Goal: Feedback & Contribution: Leave review/rating

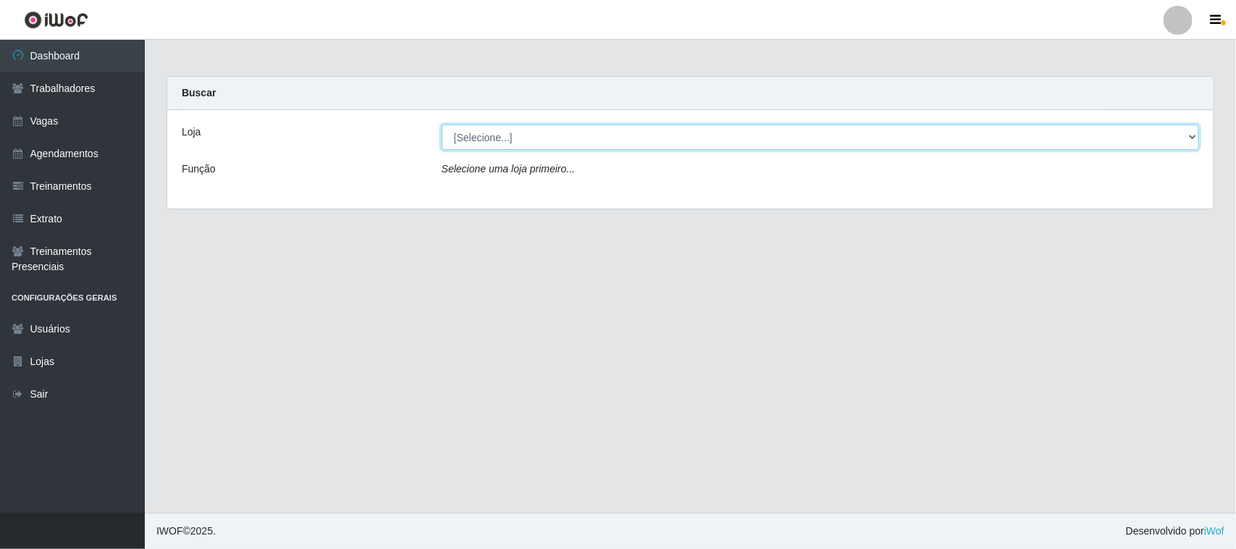
click at [498, 140] on select "[Selecione...] Nordestão - [GEOGRAPHIC_DATA]" at bounding box center [820, 137] width 757 height 25
select select "420"
click at [442, 125] on select "[Selecione...] Nordestão - [GEOGRAPHIC_DATA]" at bounding box center [820, 137] width 757 height 25
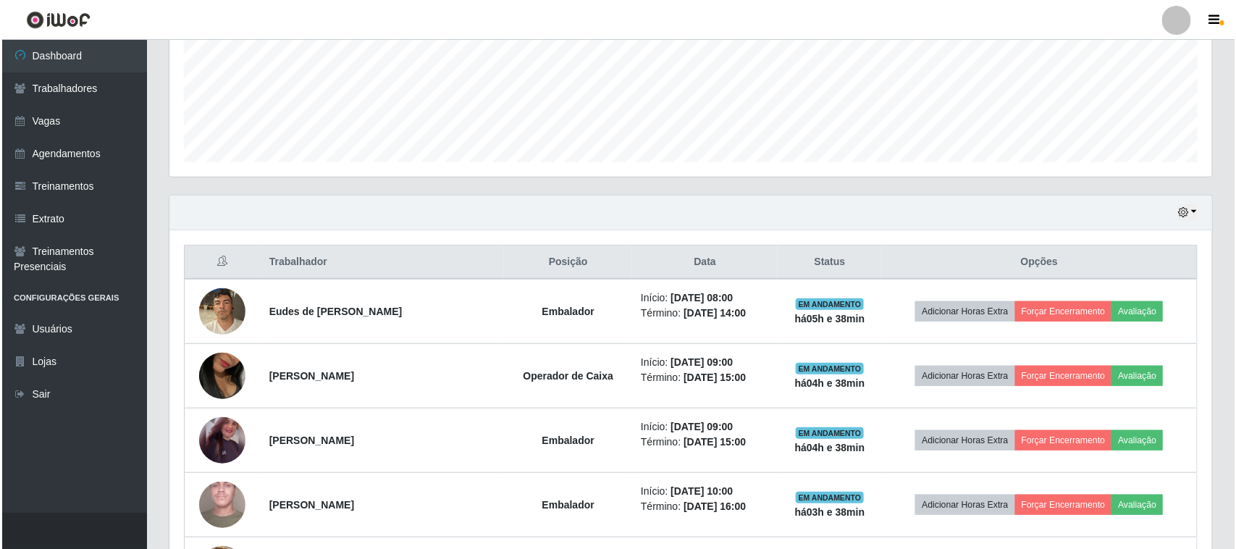
scroll to position [362, 0]
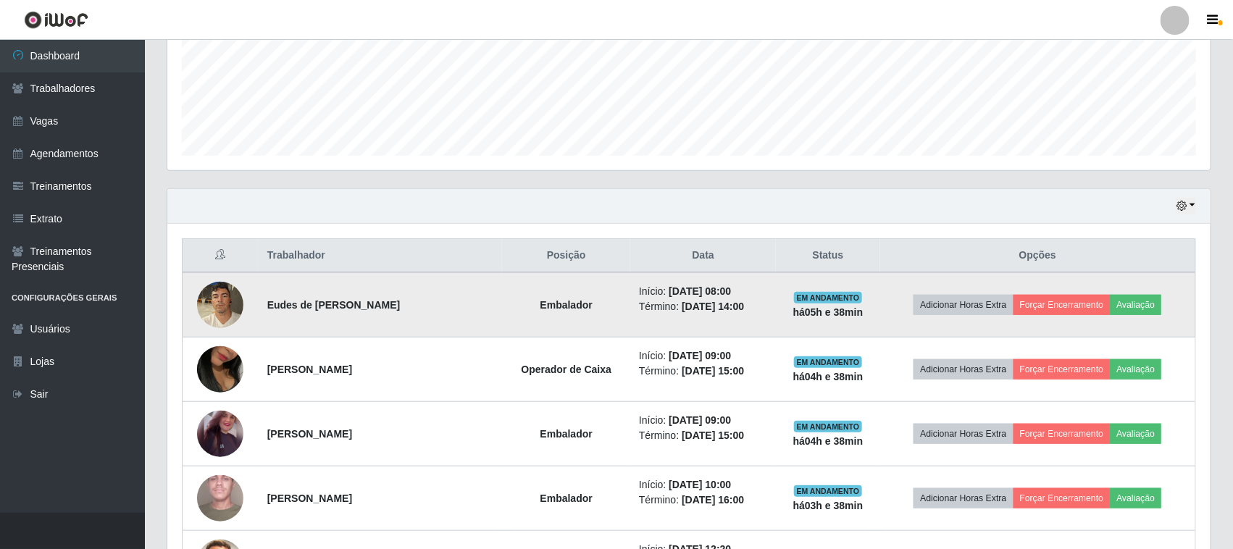
click at [217, 312] on img at bounding box center [220, 305] width 46 height 62
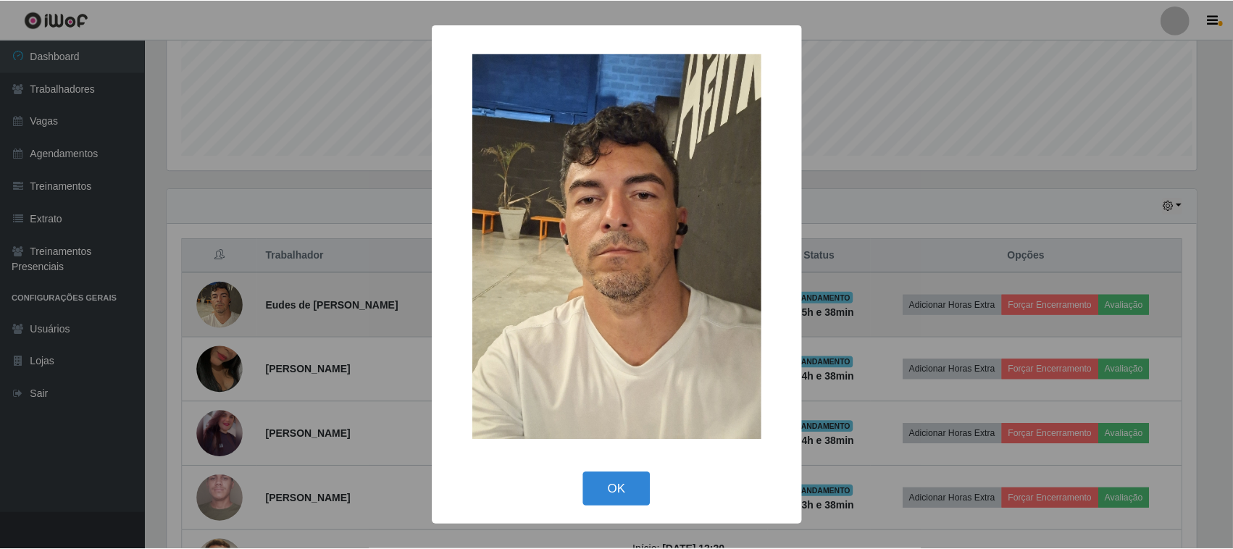
scroll to position [301, 1033]
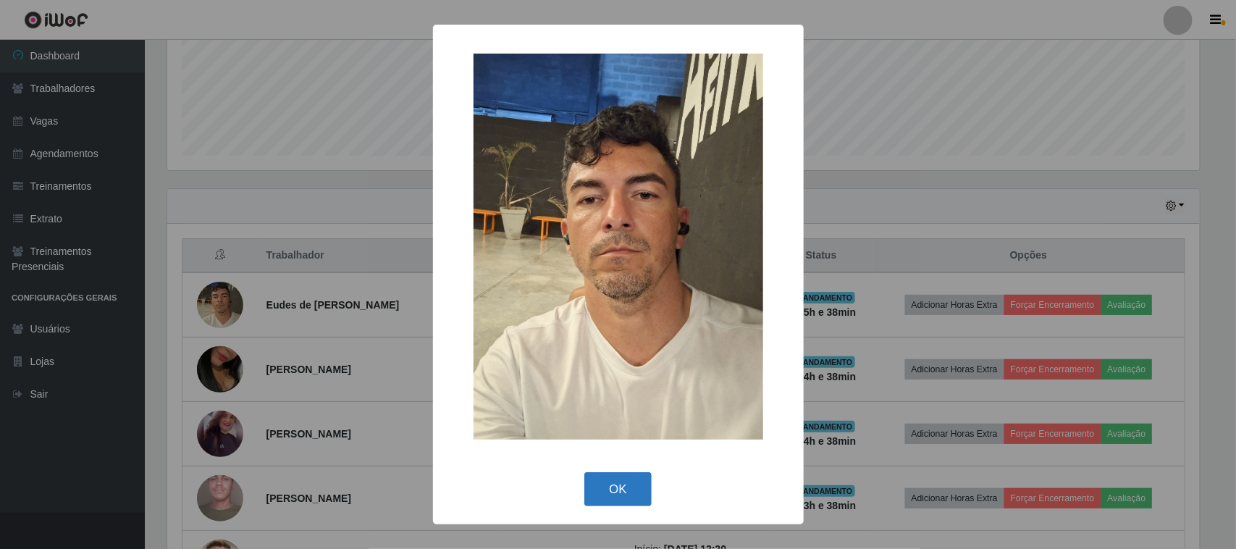
click at [607, 496] on button "OK" at bounding box center [617, 489] width 67 height 34
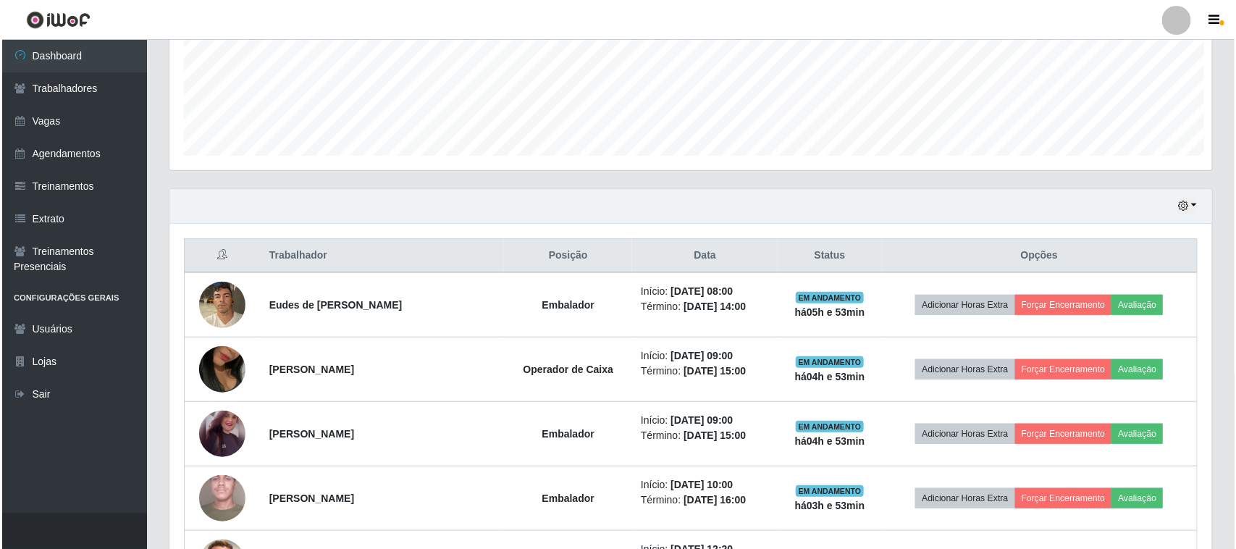
scroll to position [723850, 723108]
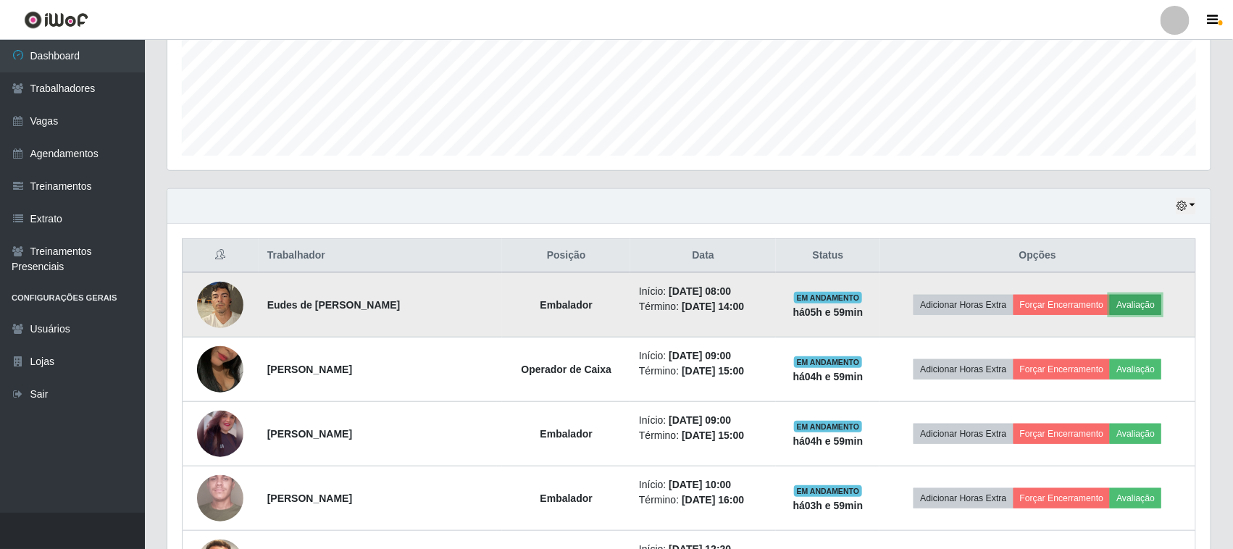
click at [1148, 305] on button "Avaliação" at bounding box center [1134, 305] width 51 height 20
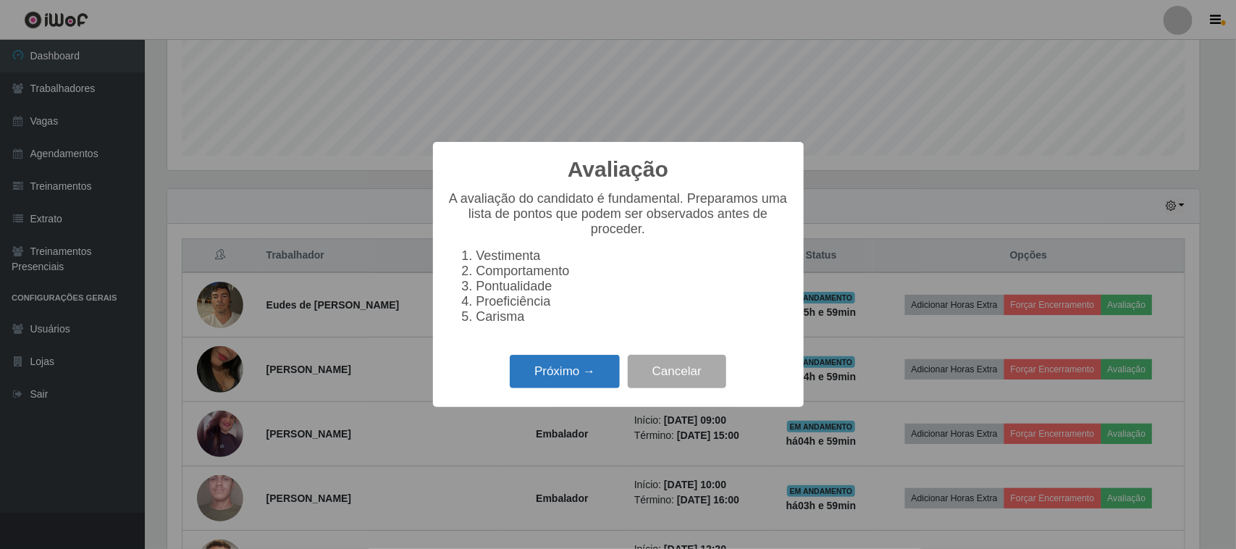
click at [526, 382] on button "Próximo →" at bounding box center [565, 372] width 110 height 34
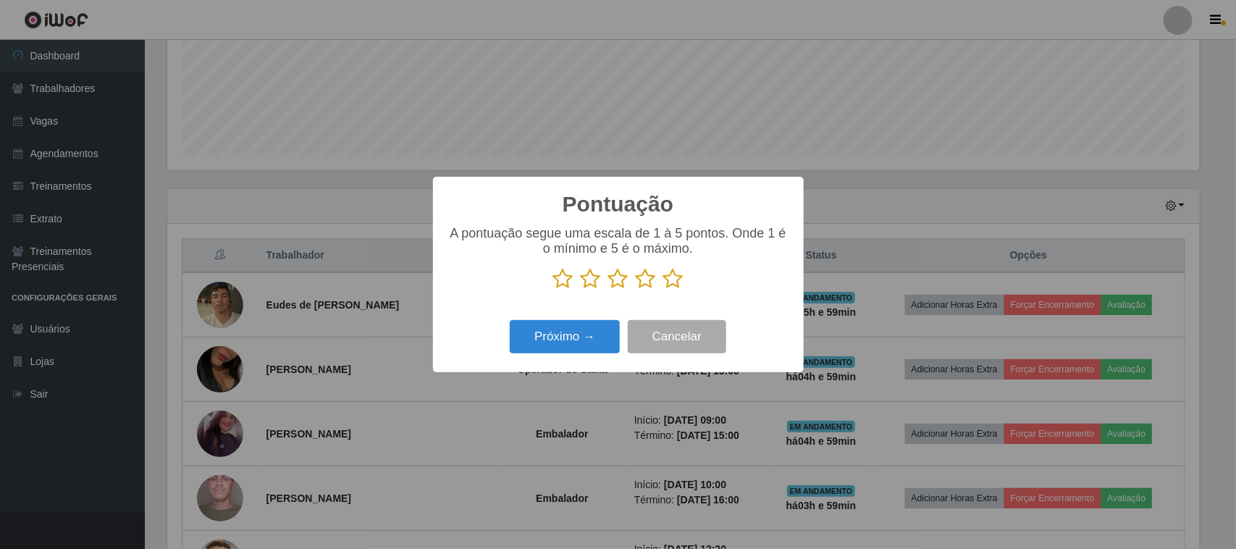
scroll to position [723850, 723117]
click at [563, 284] on icon at bounding box center [563, 279] width 20 height 22
click at [553, 290] on input "radio" at bounding box center [553, 290] width 0 height 0
click at [553, 337] on button "Próximo →" at bounding box center [565, 337] width 110 height 34
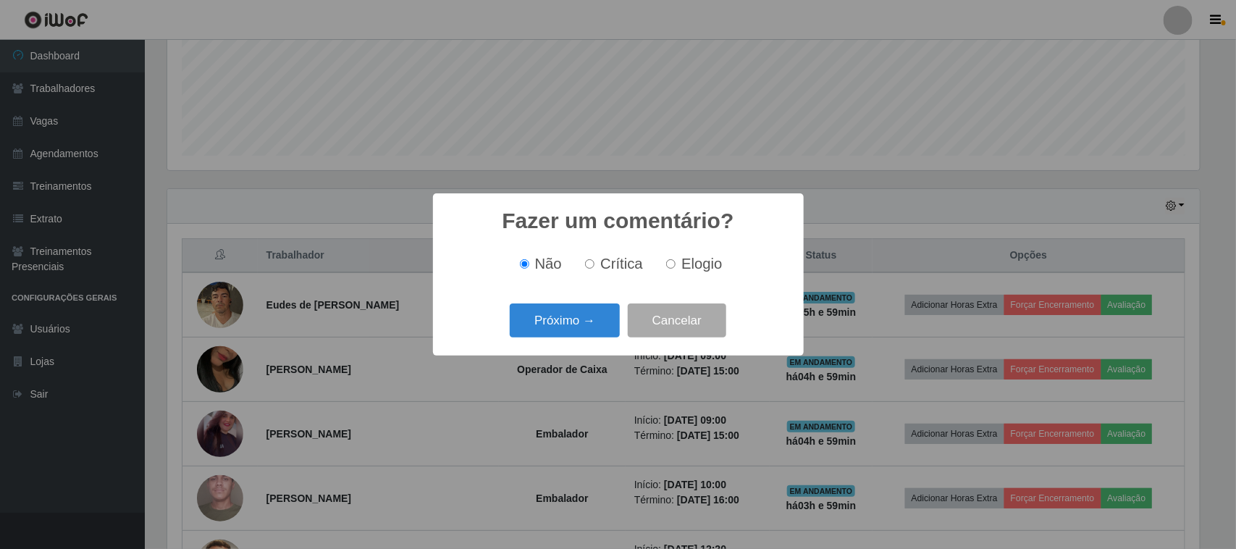
click at [607, 261] on span "Crítica" at bounding box center [621, 264] width 43 height 16
click at [595, 261] on input "Crítica" at bounding box center [589, 263] width 9 height 9
radio input "true"
click at [576, 319] on button "Próximo →" at bounding box center [565, 320] width 110 height 34
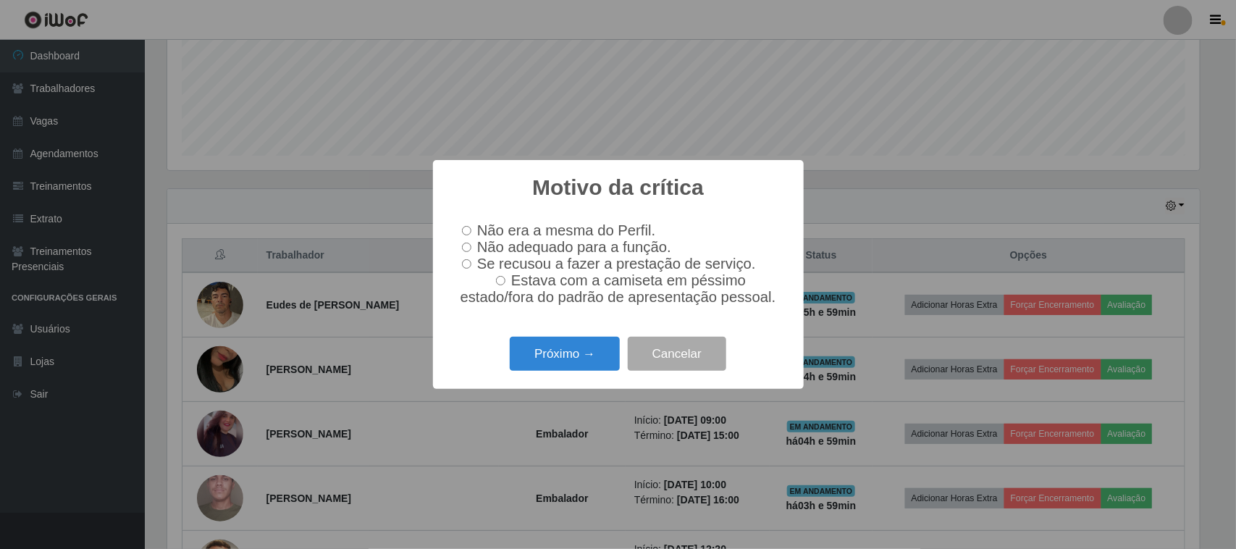
click at [487, 246] on span "Não adequado para a função." at bounding box center [574, 247] width 194 height 16
click at [471, 246] on input "Não adequado para a função." at bounding box center [466, 247] width 9 height 9
radio input "true"
click at [556, 358] on button "Próximo →" at bounding box center [565, 354] width 110 height 34
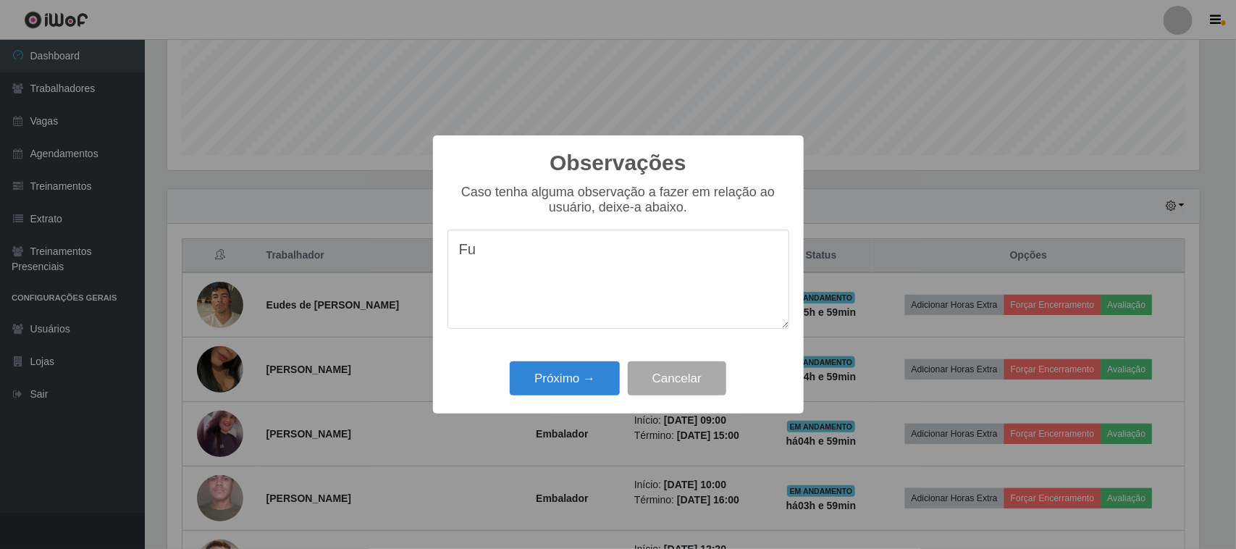
type textarea "F"
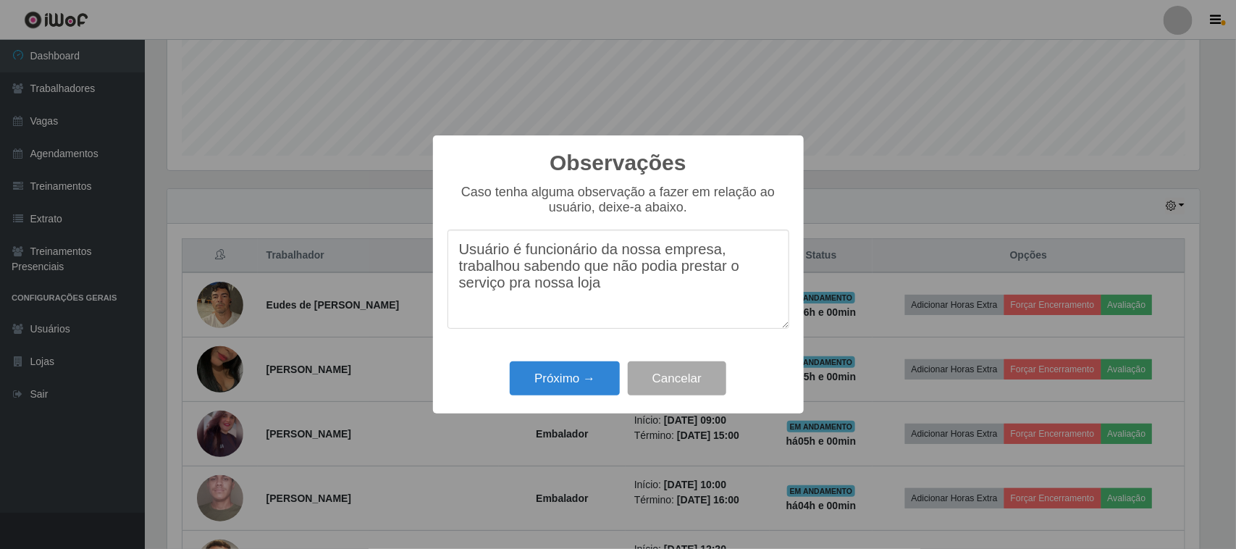
click at [522, 294] on textarea "Usuário é funcionário da nossa empresa, trabalhou sabendo que não podia prestar…" at bounding box center [619, 279] width 342 height 99
type textarea "Usuário é funcionário da nossa empresa, trabalhou sabendo que não podia prestar…"
click at [576, 379] on button "Próximo →" at bounding box center [565, 378] width 110 height 34
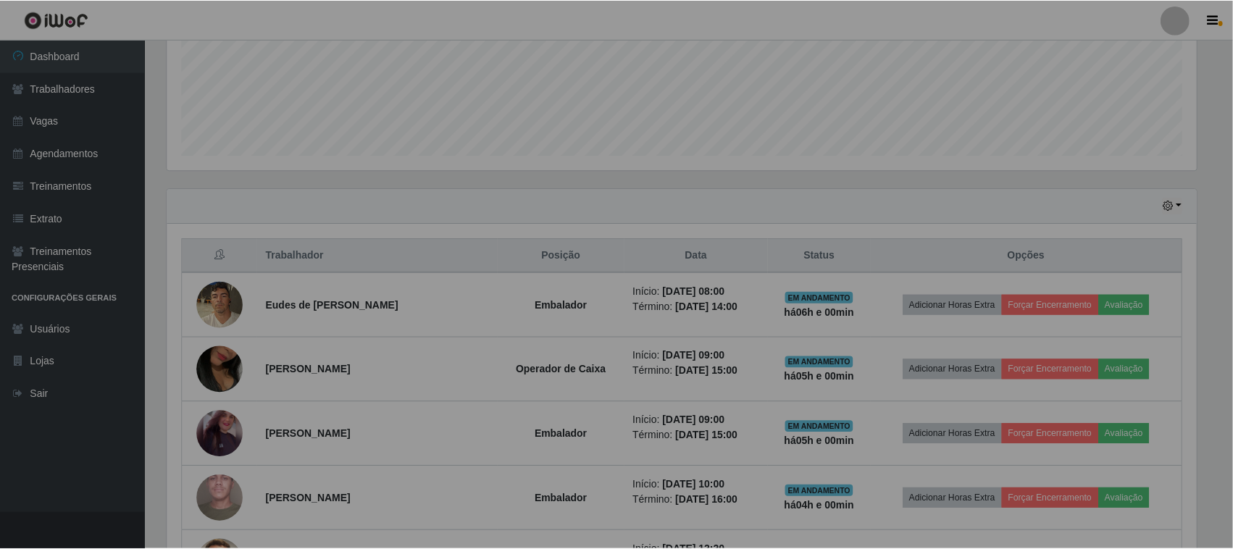
scroll to position [301, 1043]
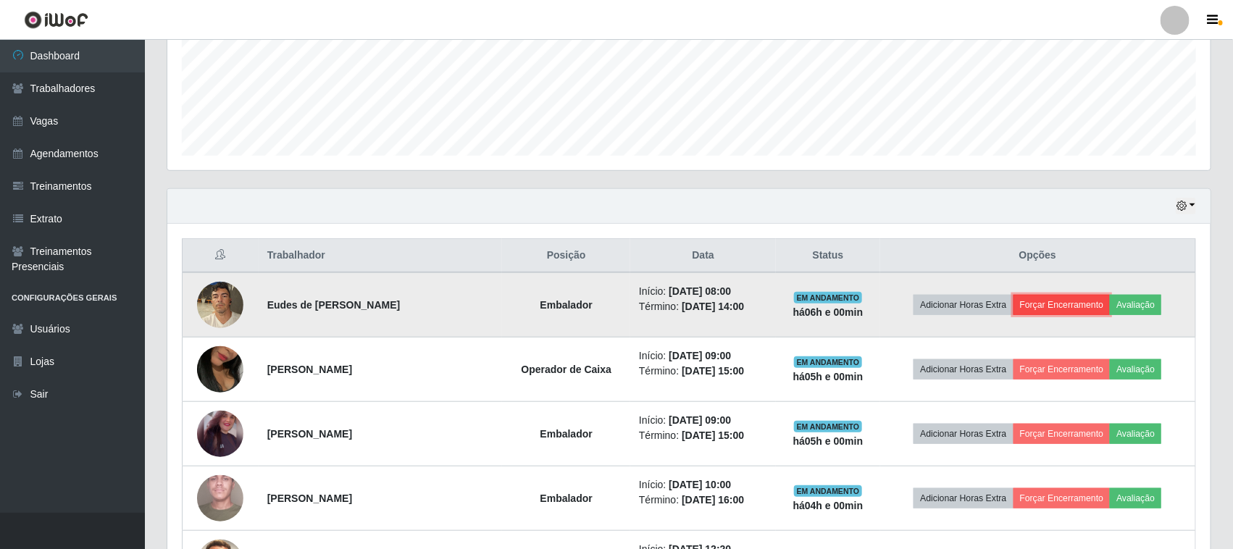
click at [1059, 304] on button "Forçar Encerramento" at bounding box center [1061, 305] width 97 height 20
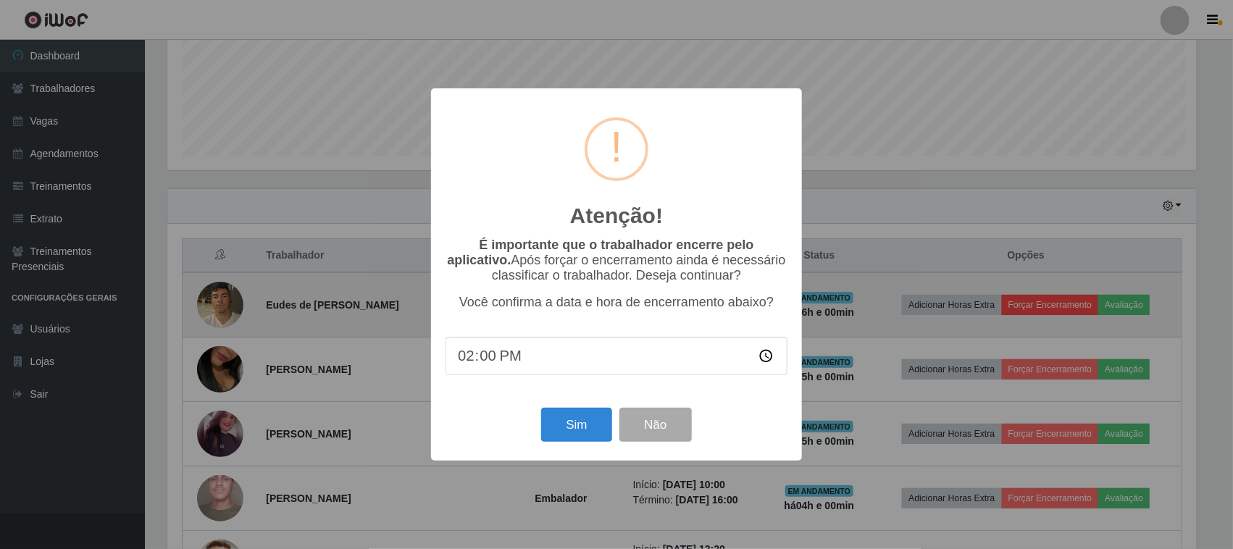
scroll to position [301, 1033]
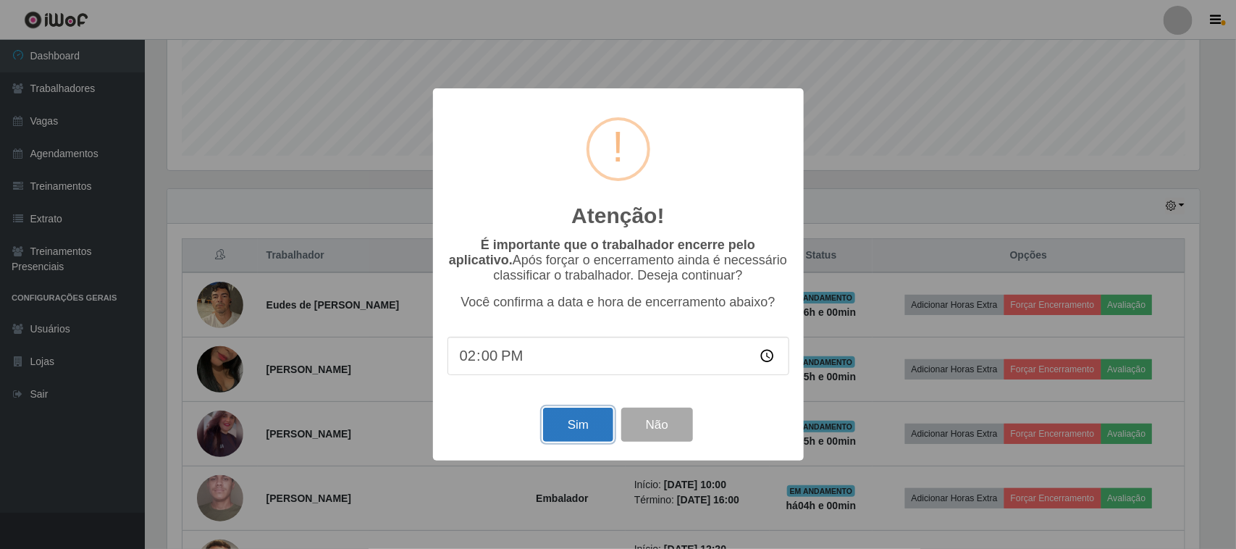
click at [579, 435] on button "Sim" at bounding box center [578, 425] width 70 height 34
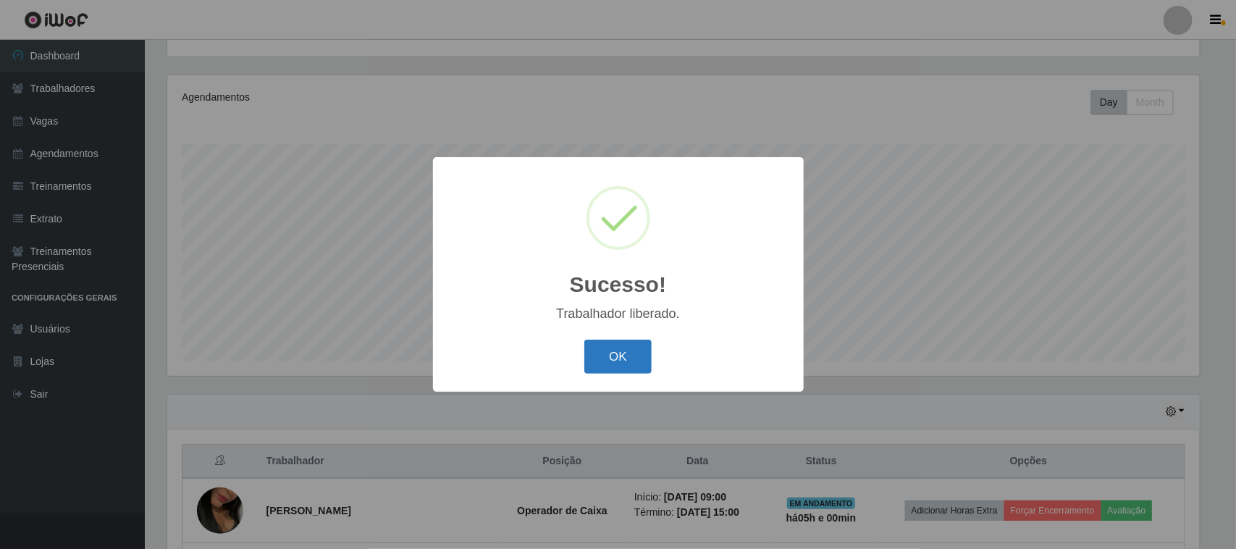
click at [628, 353] on button "OK" at bounding box center [617, 357] width 67 height 34
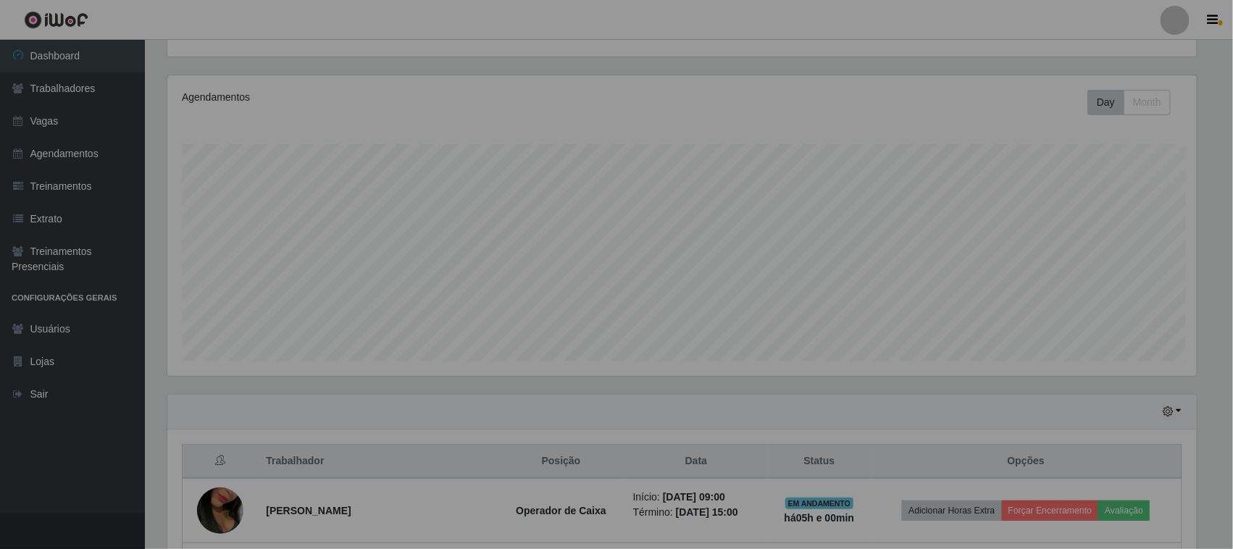
scroll to position [301, 1043]
